Goal: Check status

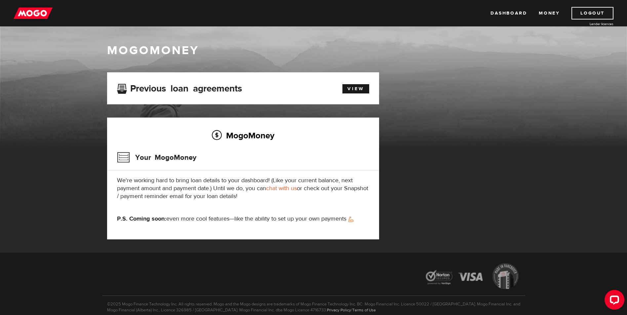
click at [207, 90] on h3 "Previous loan agreements" at bounding box center [179, 87] width 125 height 9
click at [361, 90] on link "View" at bounding box center [355, 88] width 27 height 9
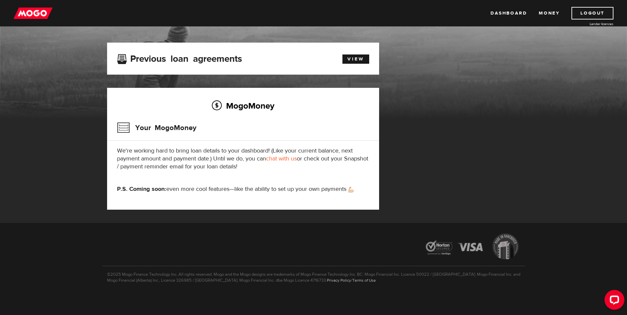
scroll to position [30, 0]
click at [513, 15] on link "Dashboard" at bounding box center [508, 13] width 36 height 13
